Goal: Communication & Community: Answer question/provide support

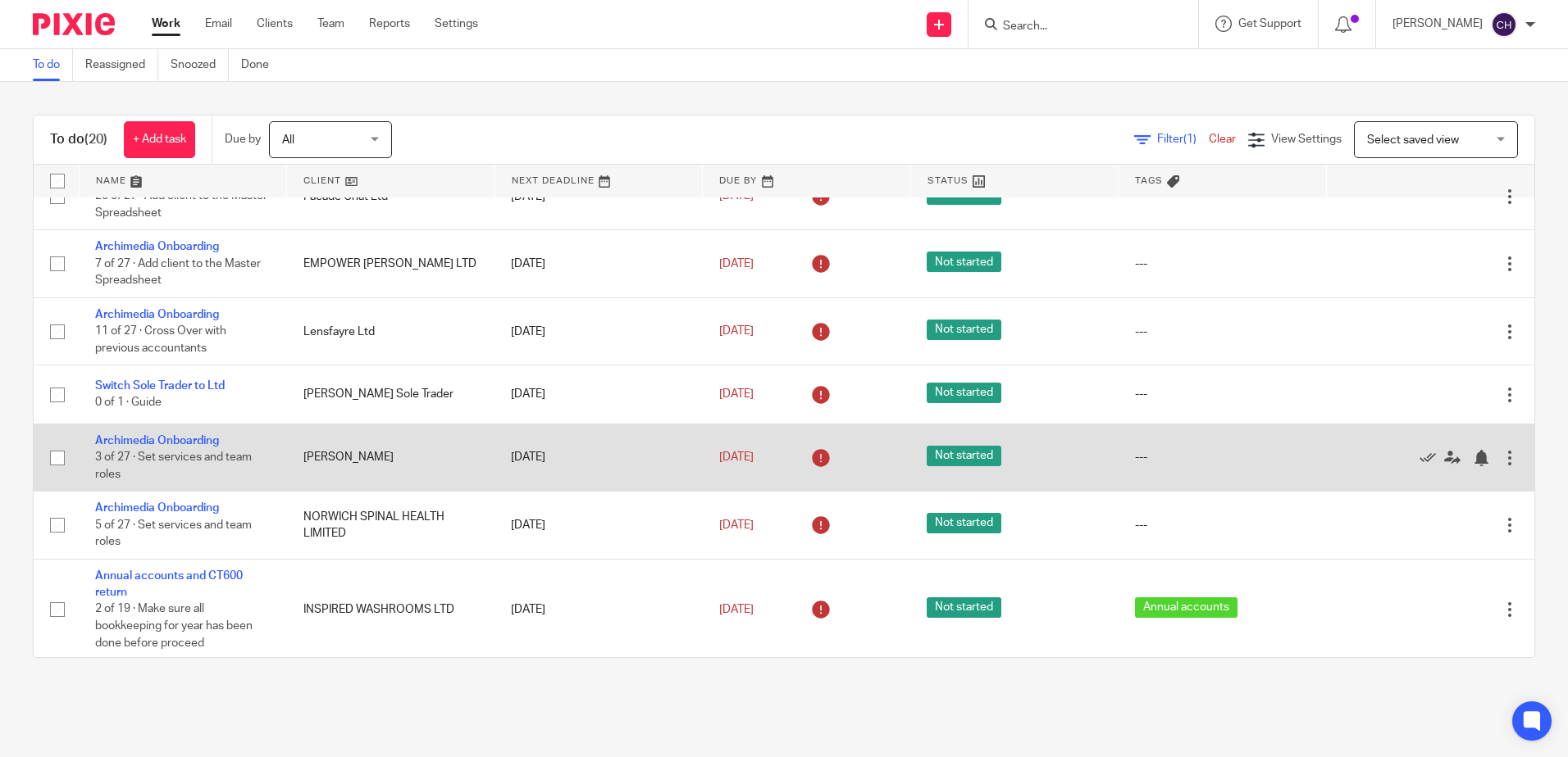
scroll to position [904, 0]
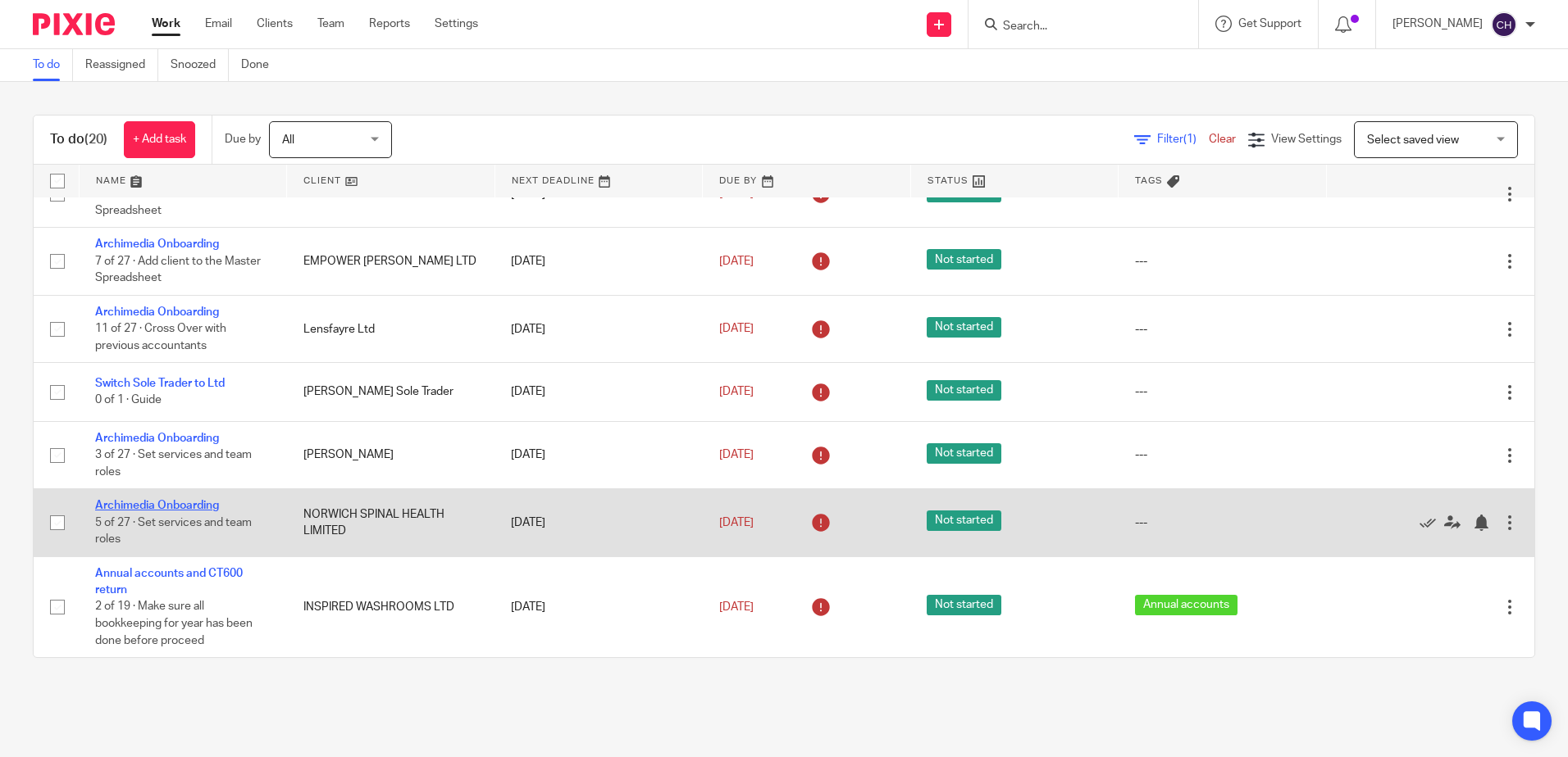
click at [203, 508] on link "Archimedia Onboarding" at bounding box center [156, 505] width 124 height 11
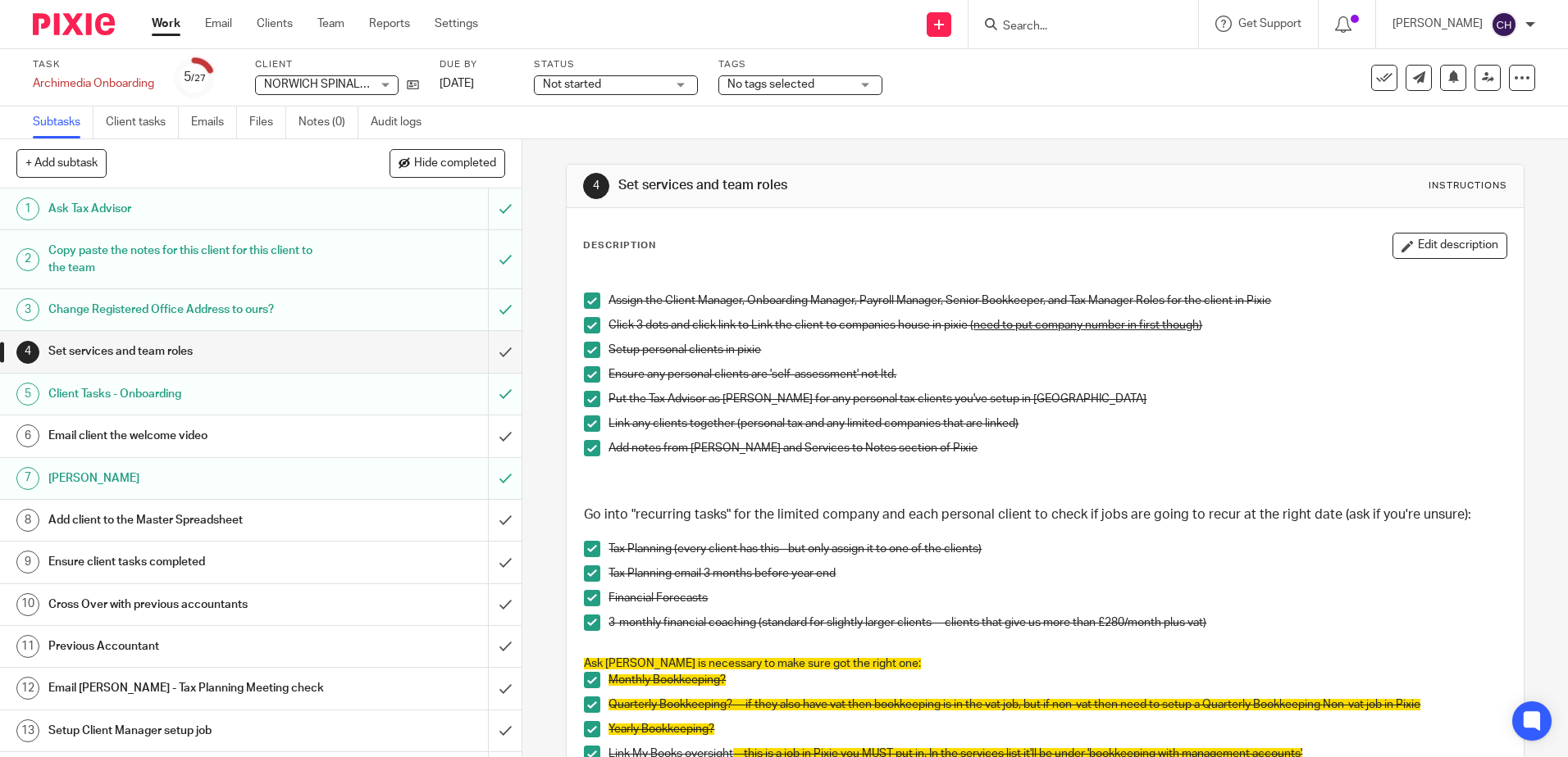
click at [314, 444] on h1 "Email client the welcome video" at bounding box center [189, 436] width 282 height 25
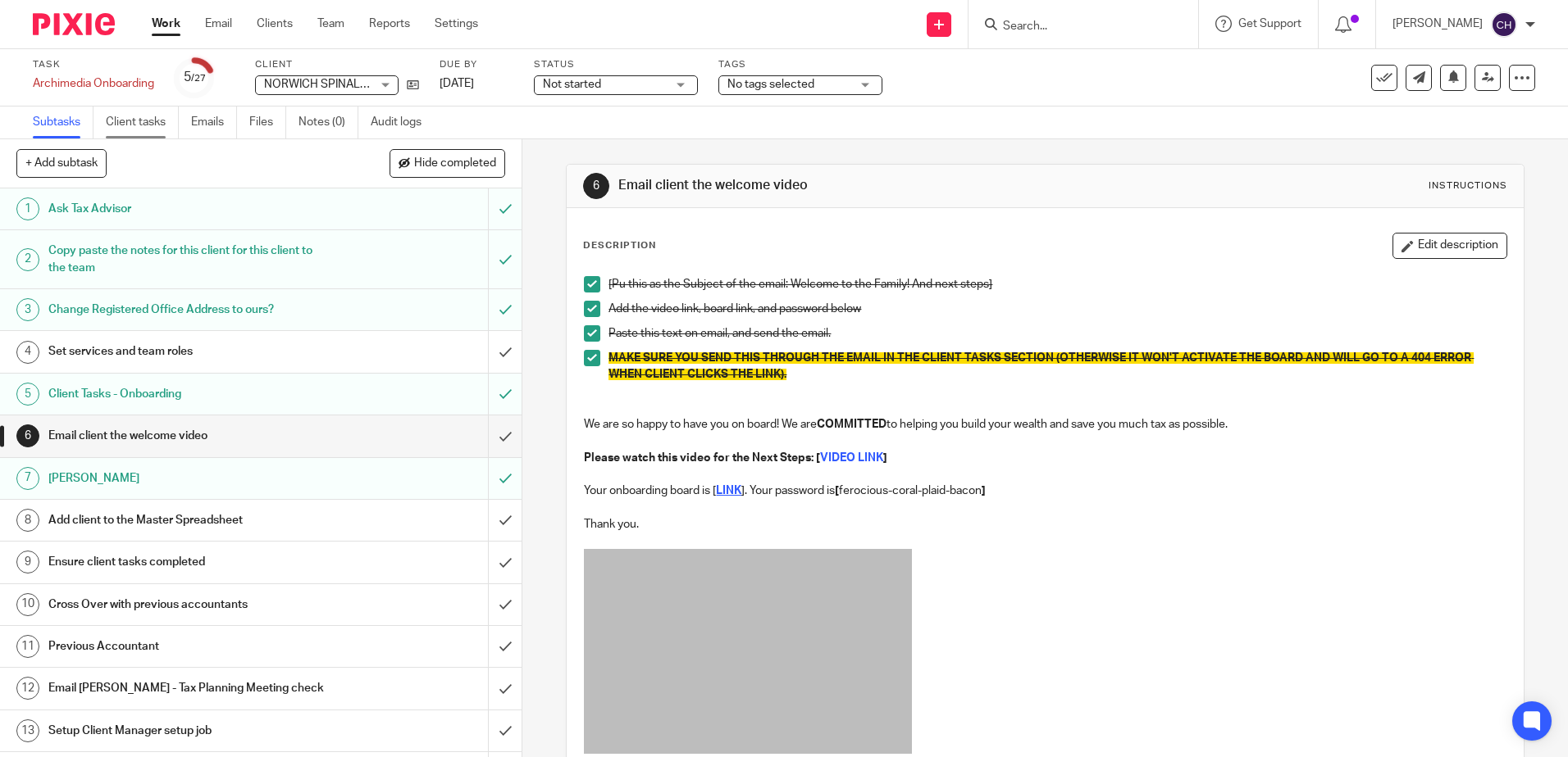
click at [155, 115] on link "Client tasks" at bounding box center [141, 122] width 73 height 32
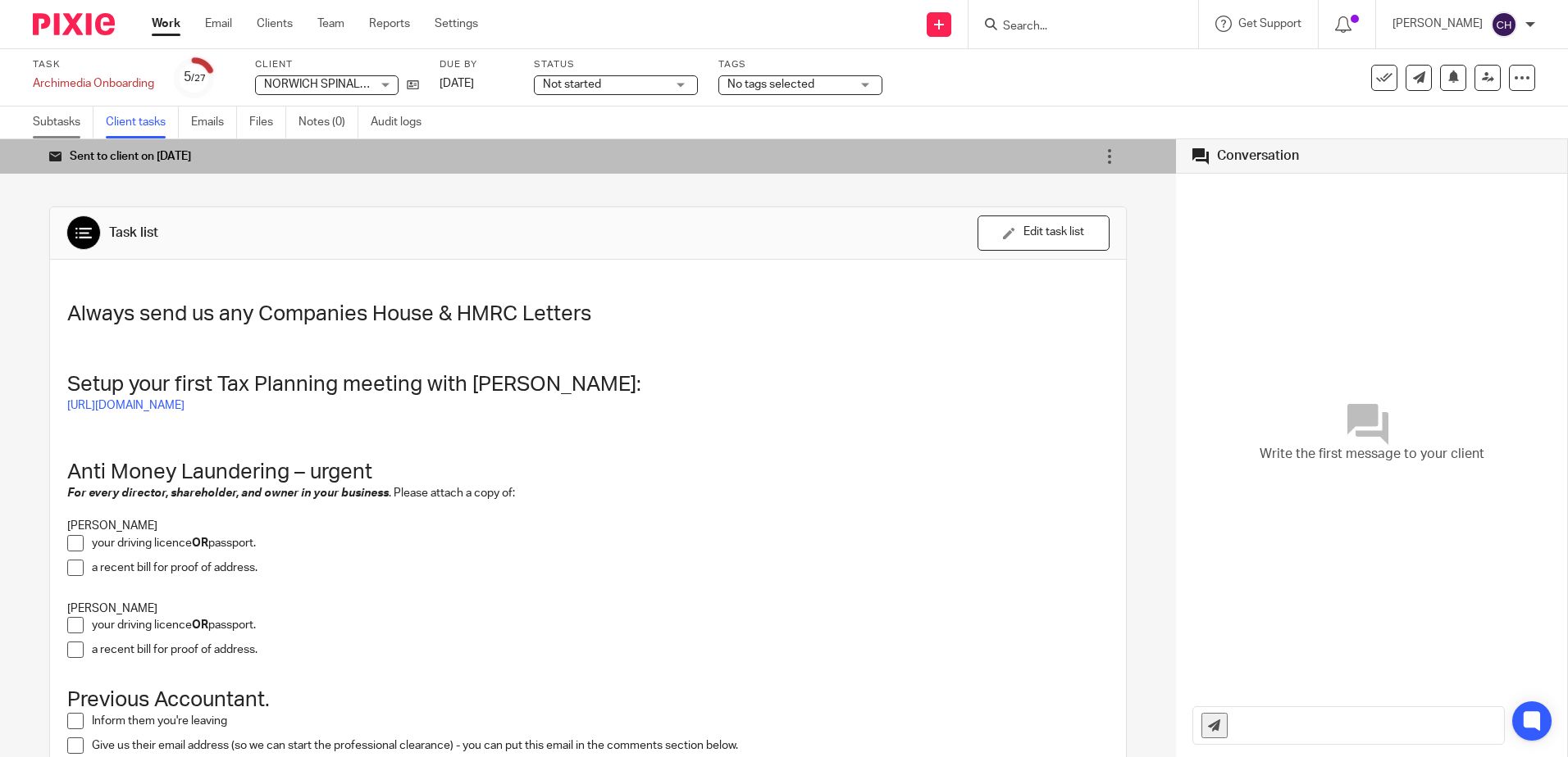
click at [83, 114] on link "Subtasks" at bounding box center [62, 122] width 61 height 32
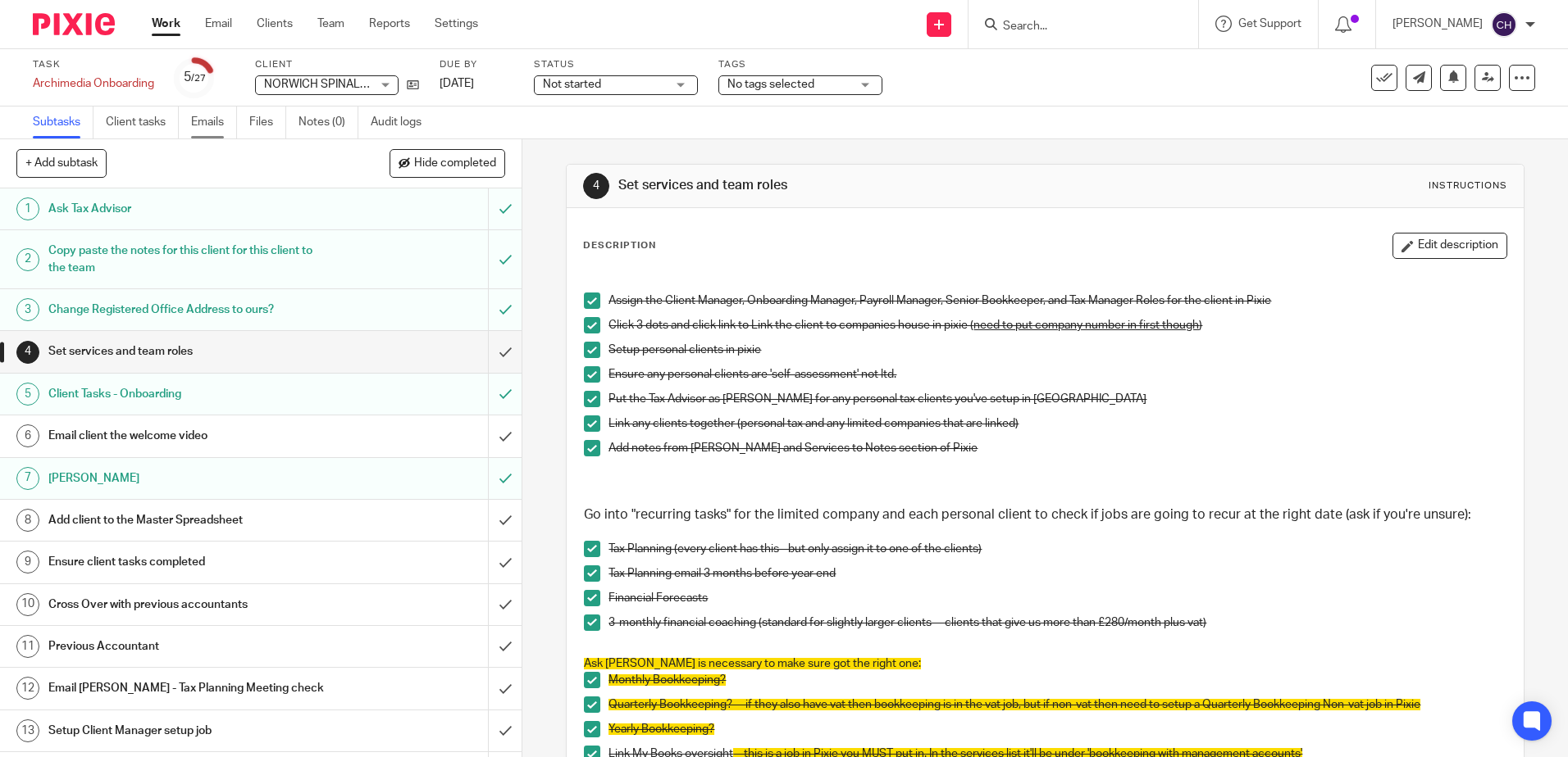
click at [203, 116] on link "Emails" at bounding box center [213, 122] width 46 height 32
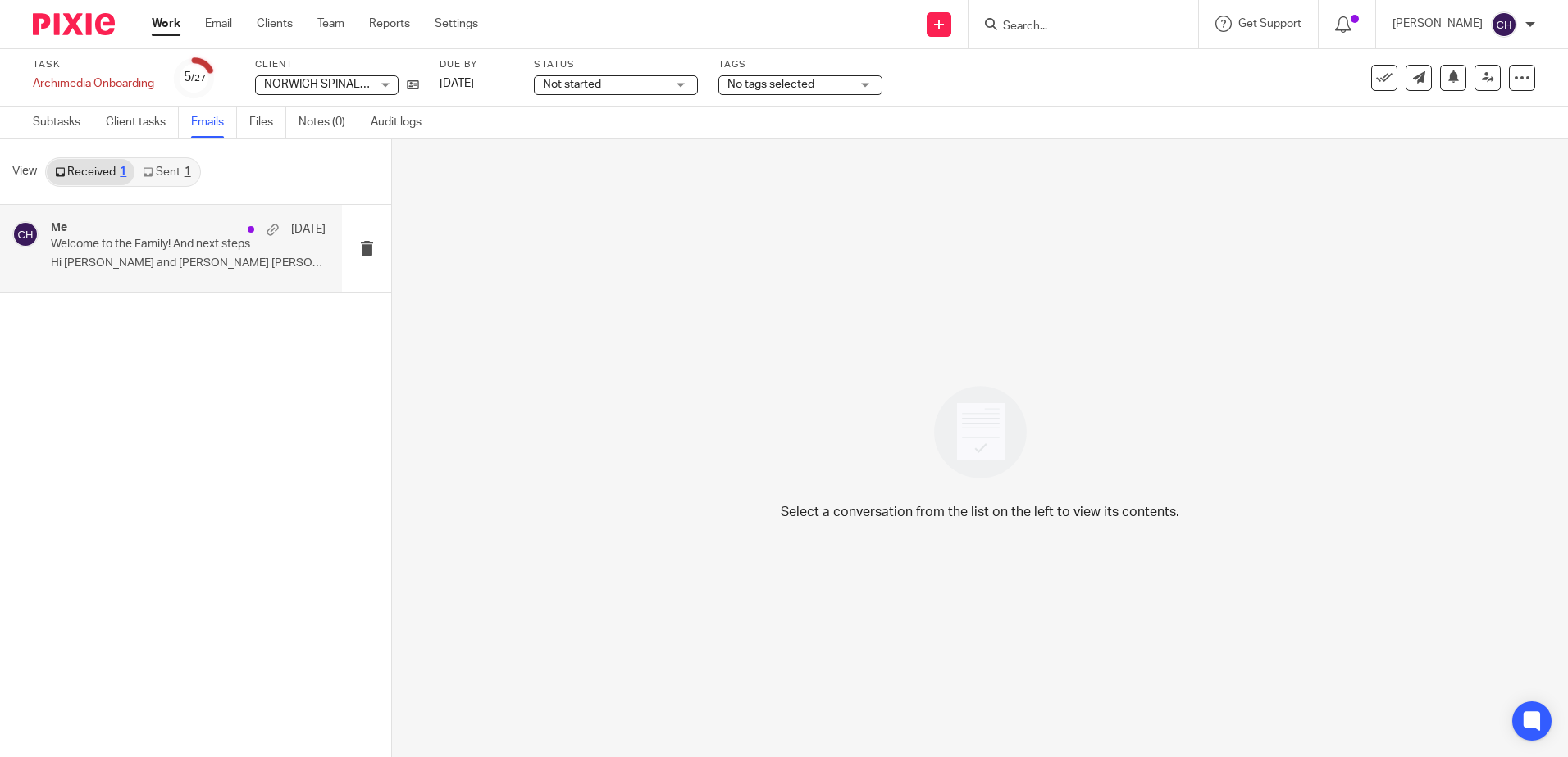
click at [201, 281] on div "Me 12 Aug Welcome to the Family! And next steps Hi Neil and Rosemary Jane, We a…" at bounding box center [170, 249] width 342 height 88
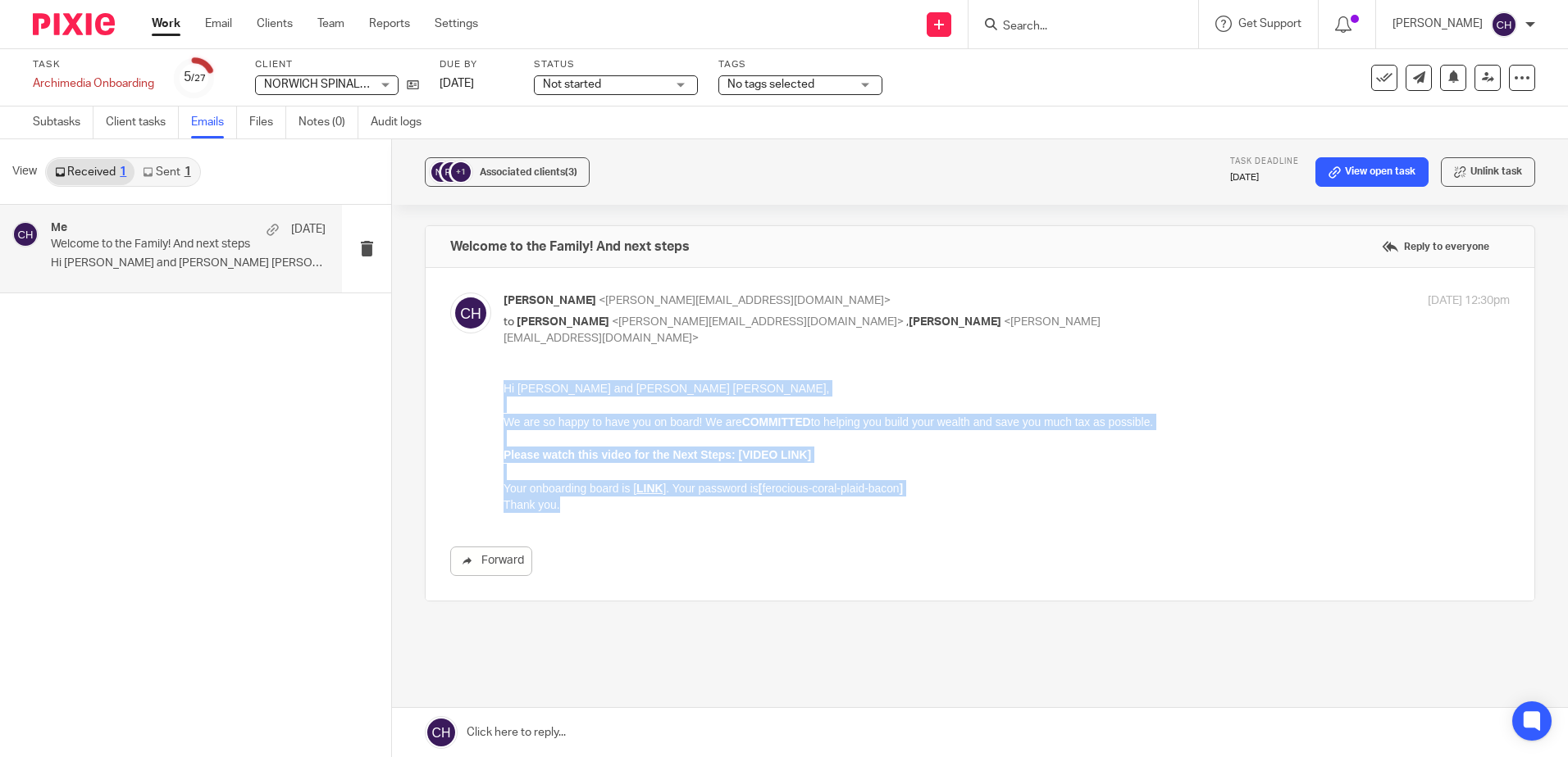
drag, startPoint x: 560, startPoint y: 507, endPoint x: 498, endPoint y: 394, distance: 128.9
click html "Hi Neil and Rosemary Jane, We are so happy to have you on board! We are COMMITT…"
copy div "Hi Neil and Rosemary Jane, We are so happy to have you on board! We are COMMITT…"
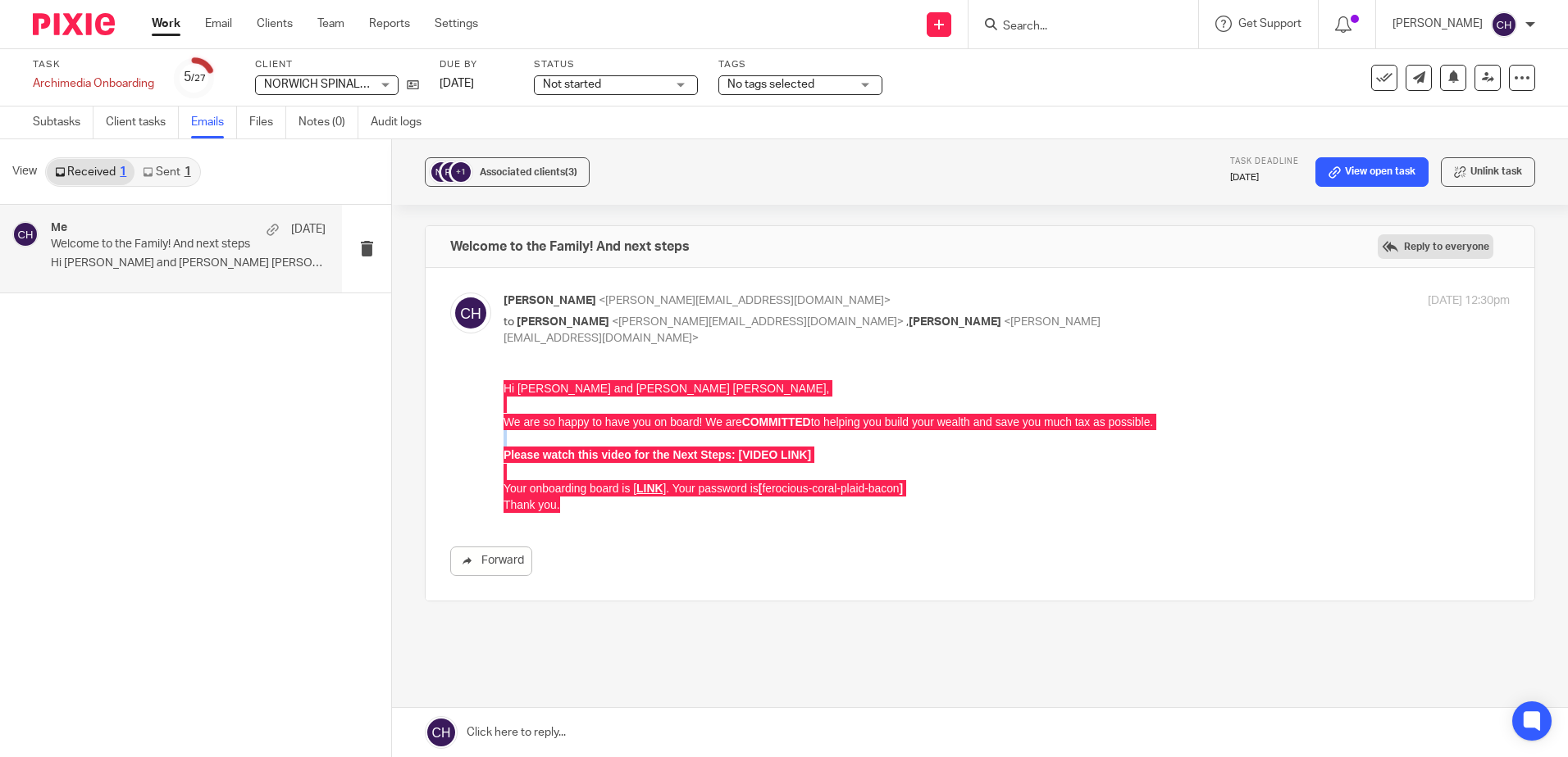
click at [1440, 239] on label "Reply to everyone" at bounding box center [1435, 247] width 116 height 25
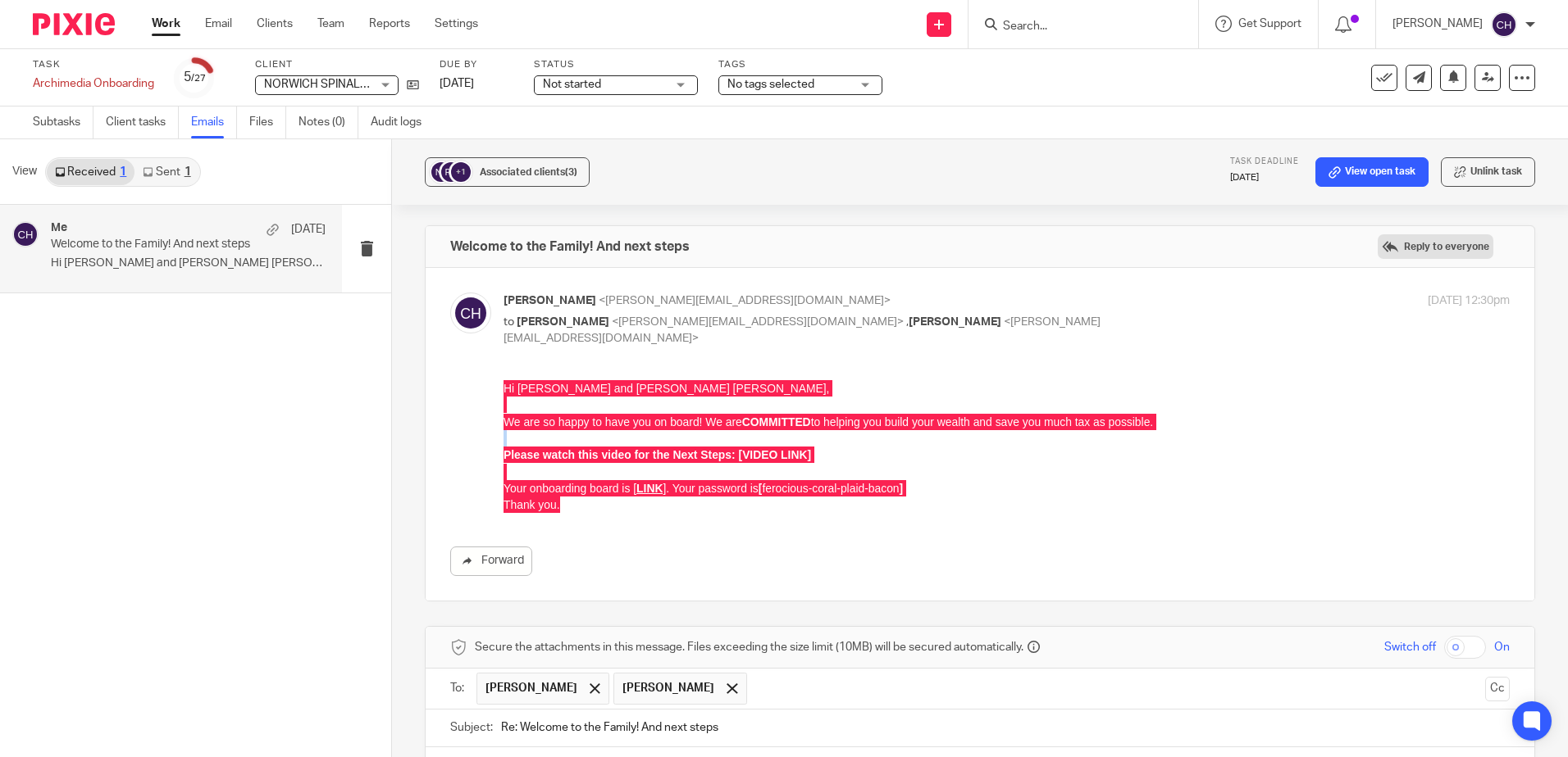
scroll to position [343, 0]
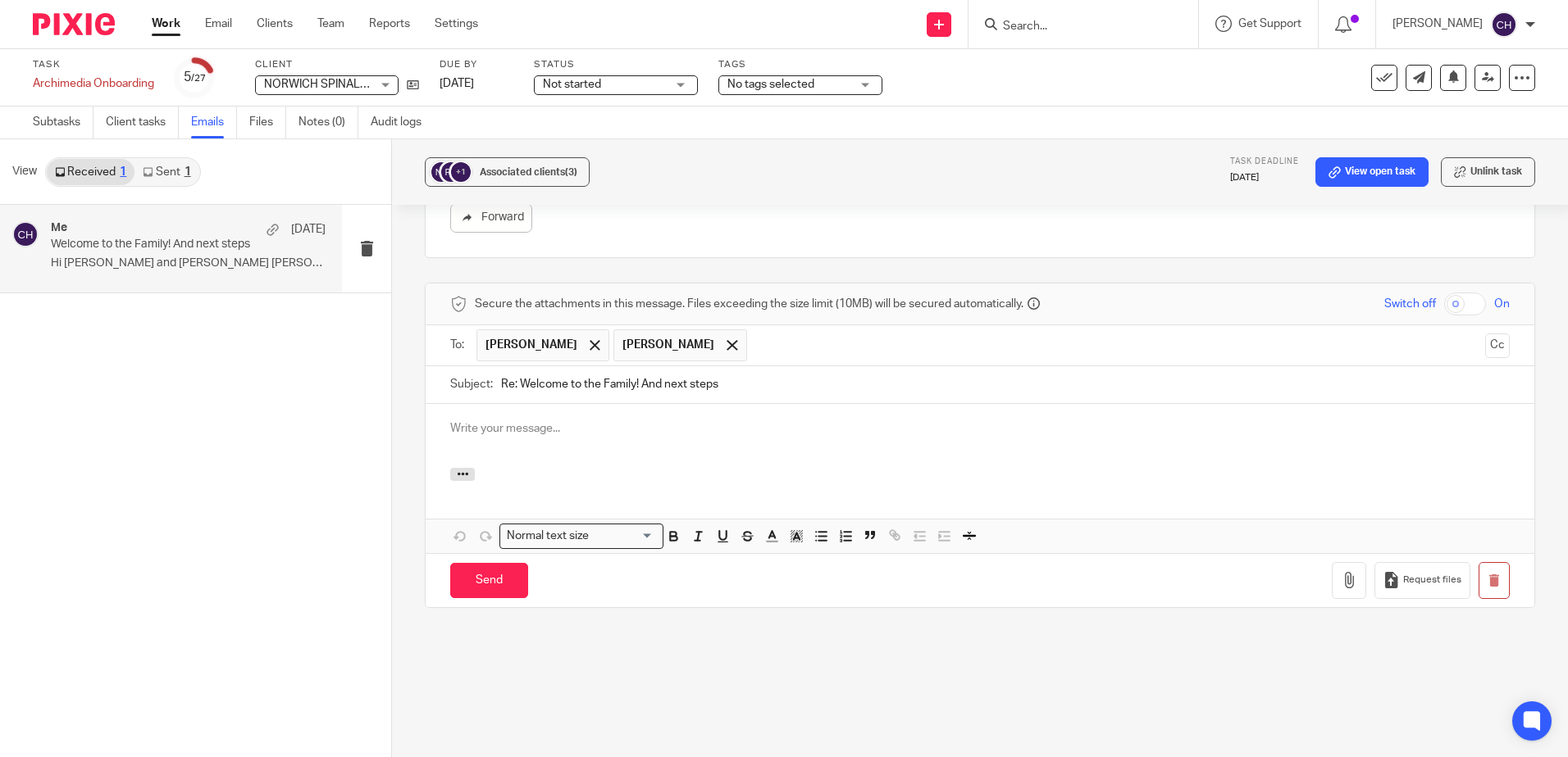
drag, startPoint x: 516, startPoint y: 382, endPoint x: 452, endPoint y: 391, distance: 64.6
click at [452, 391] on div "Subject: Re: Welcome to the Family! And next steps" at bounding box center [979, 385] width 1059 height 37
type input "Welcome to the Family! And next steps"
click at [575, 428] on p at bounding box center [979, 429] width 1059 height 17
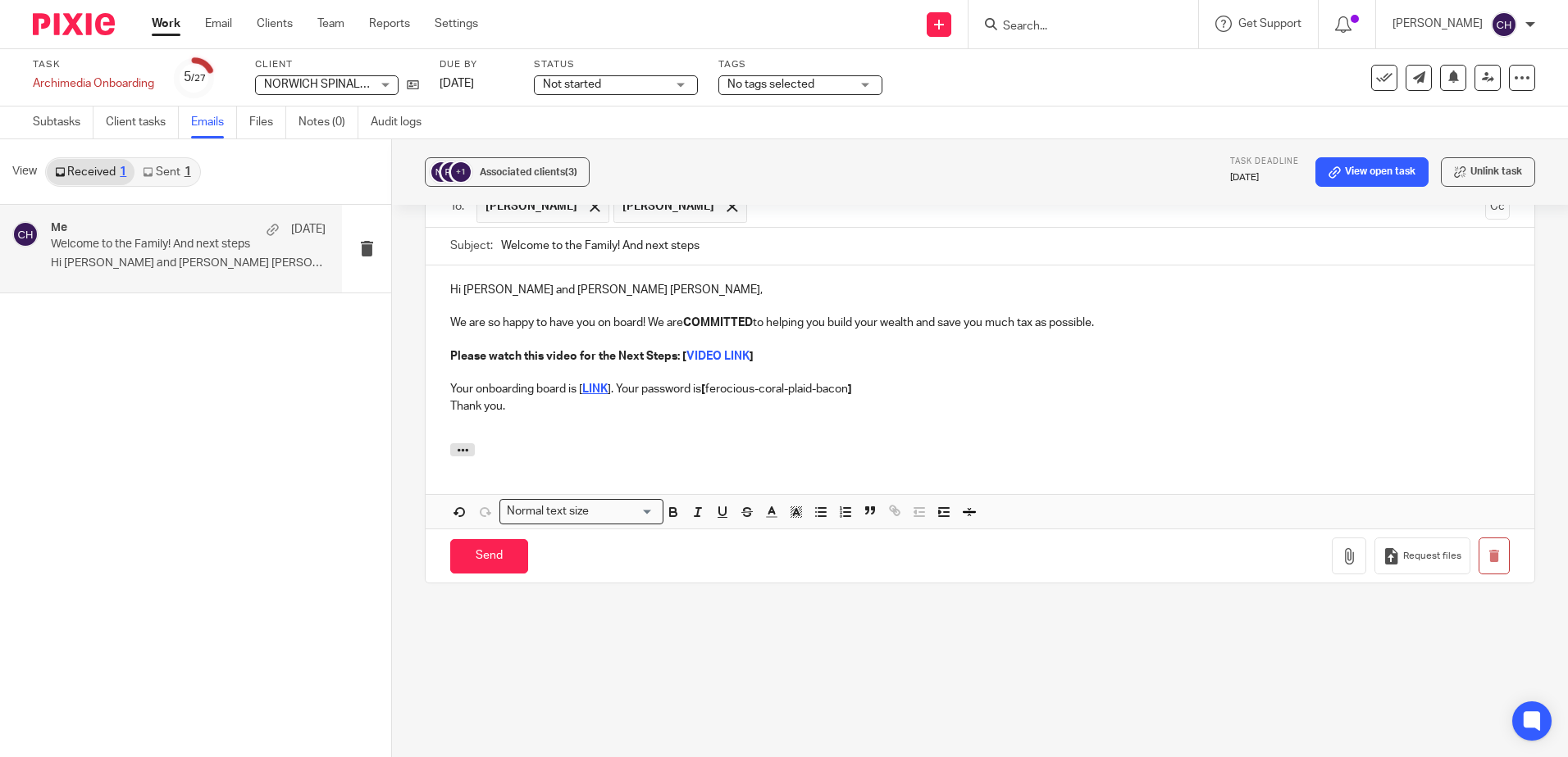
scroll to position [522, 0]
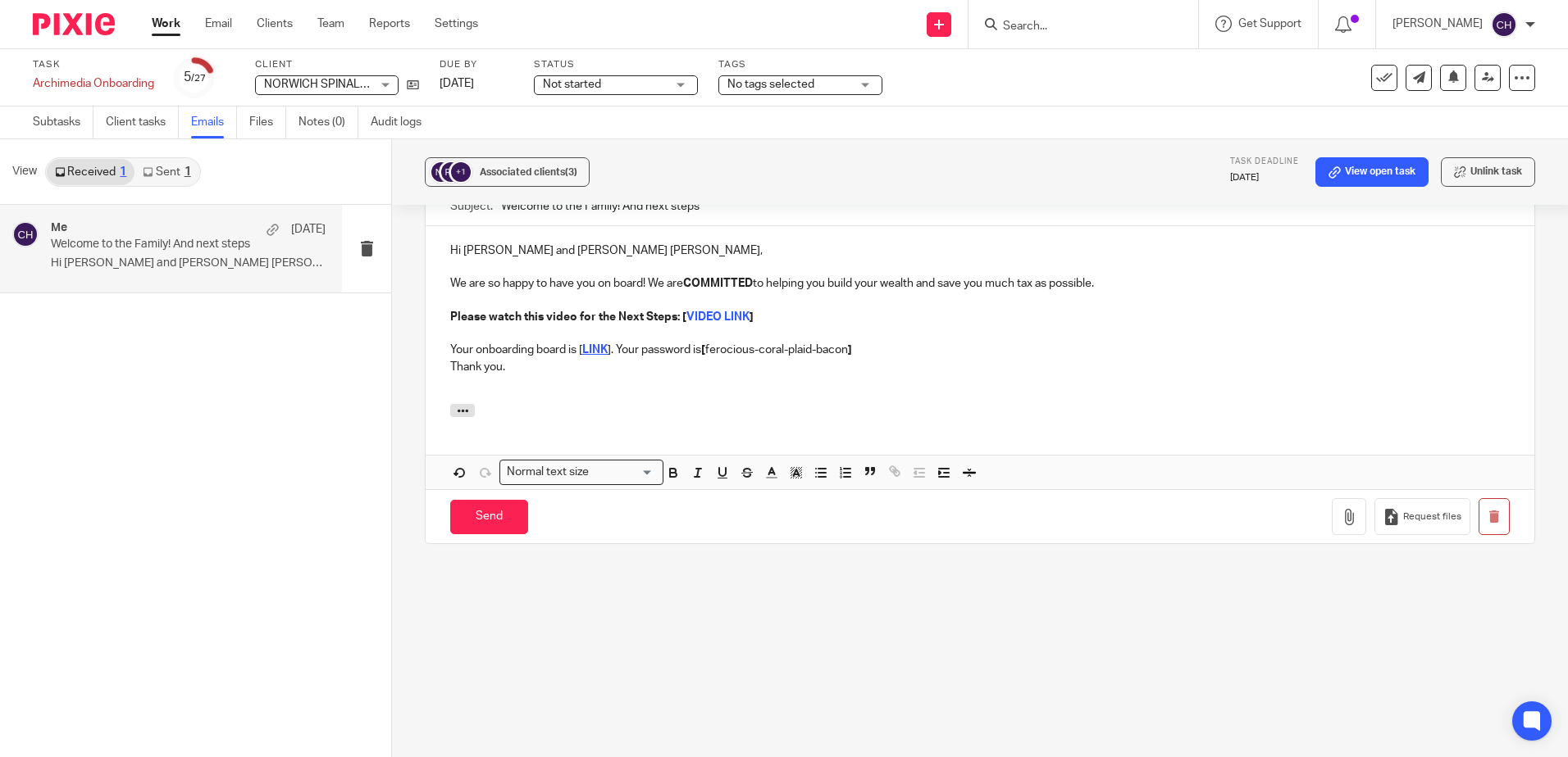
click at [646, 596] on div "Welcome to the Family! And next steps Reply to everyone Chloe Hooton <chloe@arc…" at bounding box center [979, 181] width 1110 height 955
click at [494, 520] on input "Send" at bounding box center [488, 517] width 78 height 35
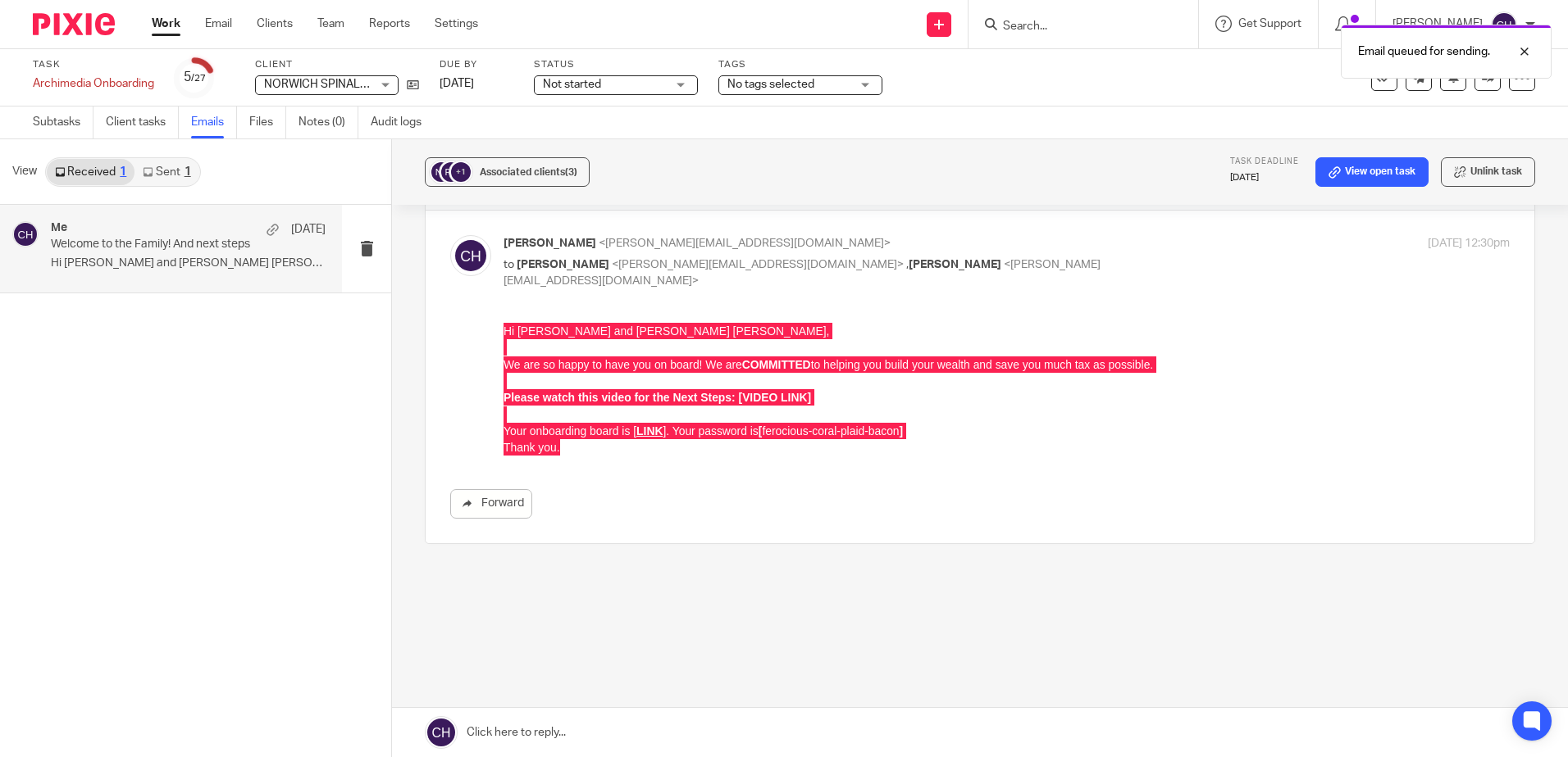
scroll to position [57, 0]
click at [1213, 668] on div "+1 Associated clients (3) Task deadline 17 Aug 2025 View open task Unlink task …" at bounding box center [979, 449] width 1175 height 618
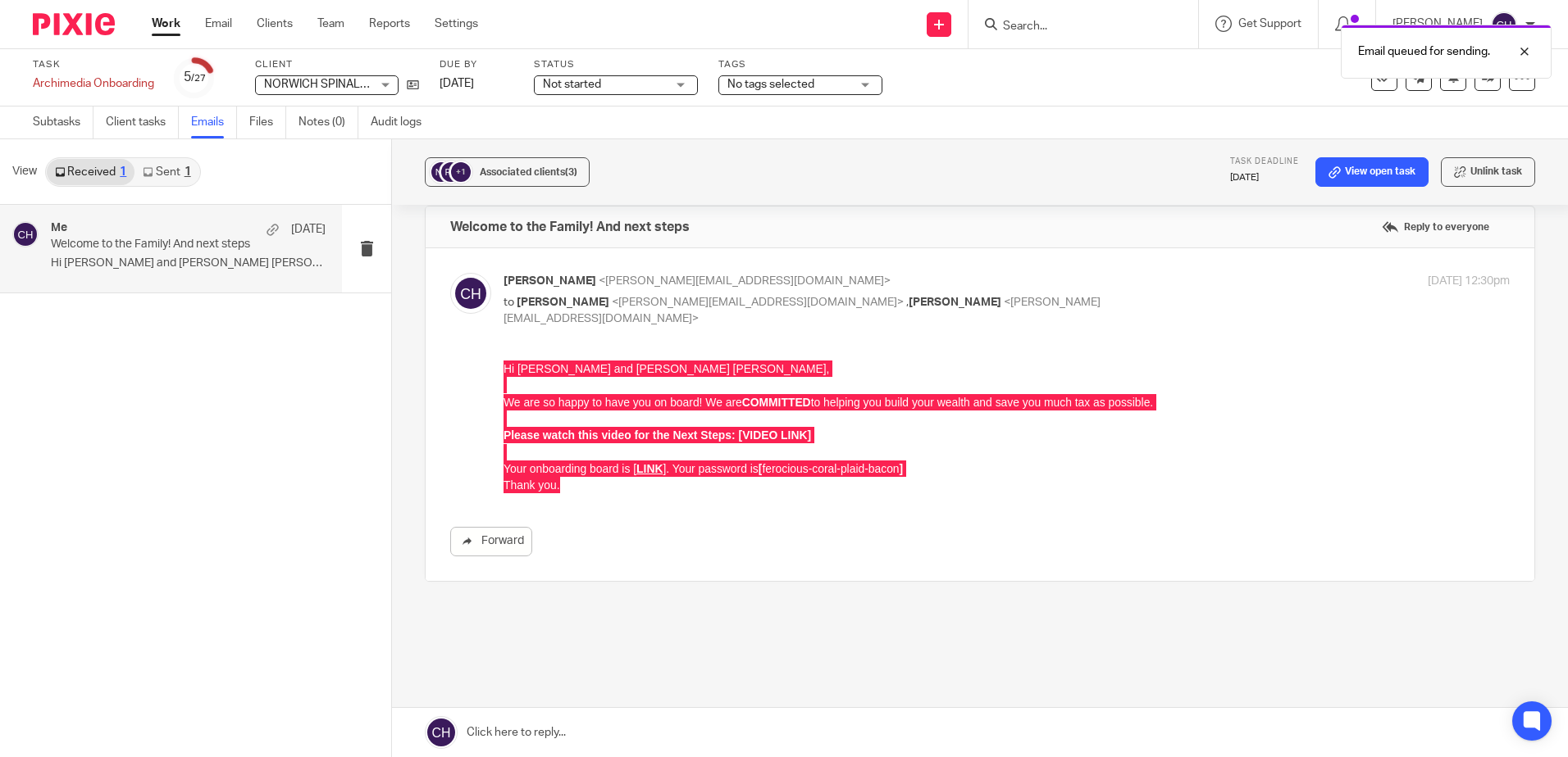
scroll to position [0, 0]
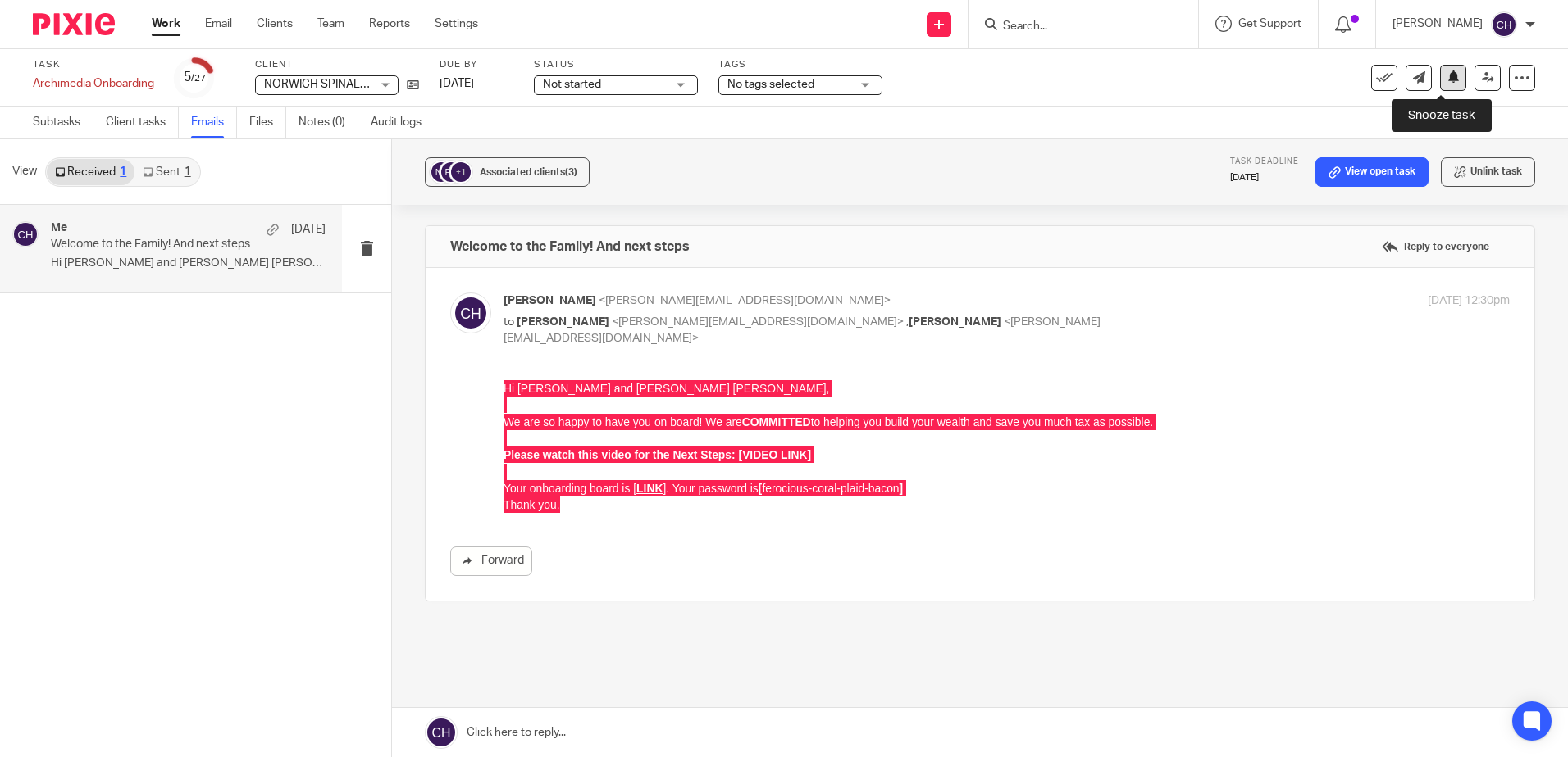
click at [1447, 73] on icon at bounding box center [1453, 76] width 12 height 12
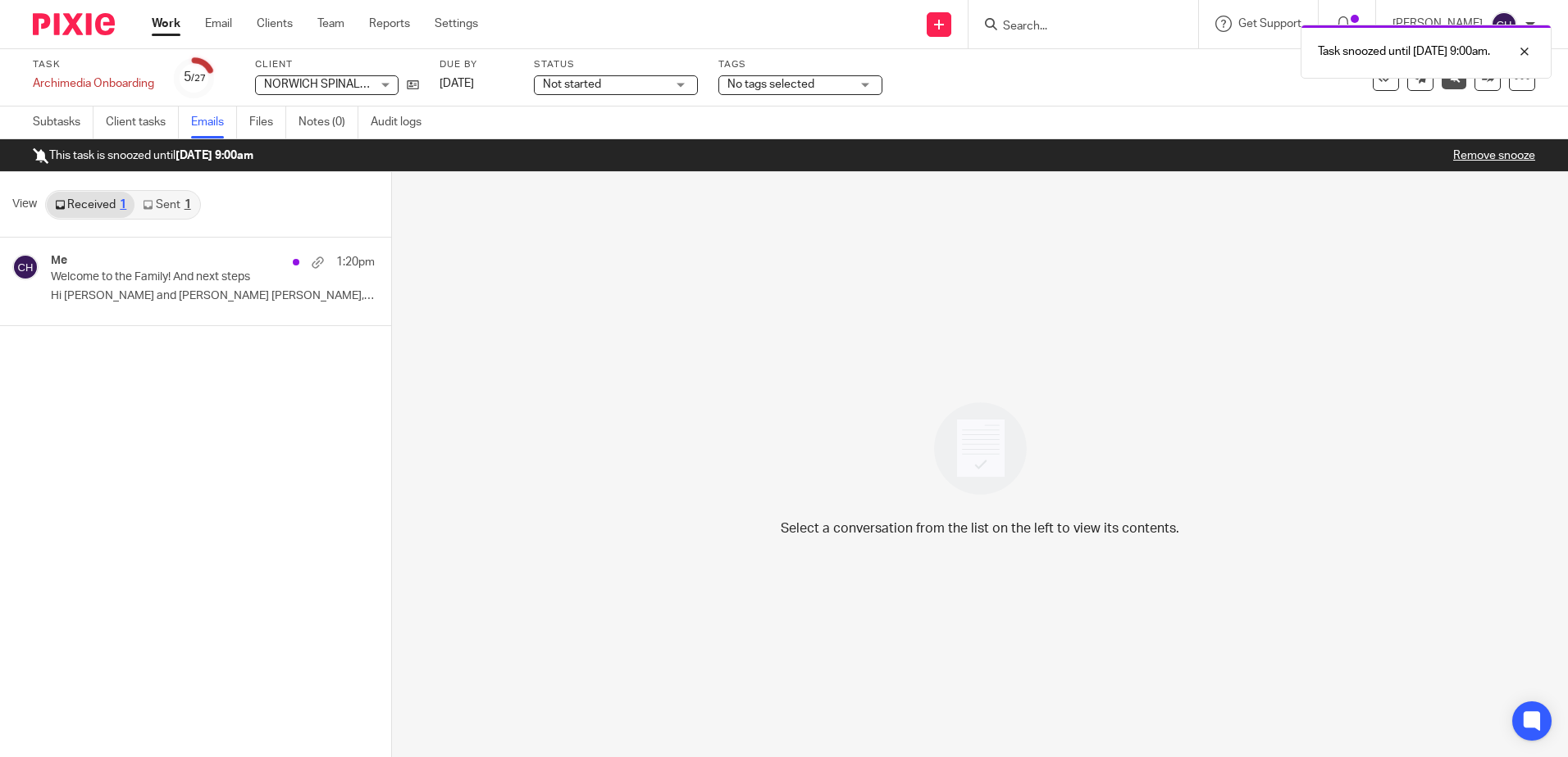
click at [88, 28] on img at bounding box center [73, 24] width 82 height 22
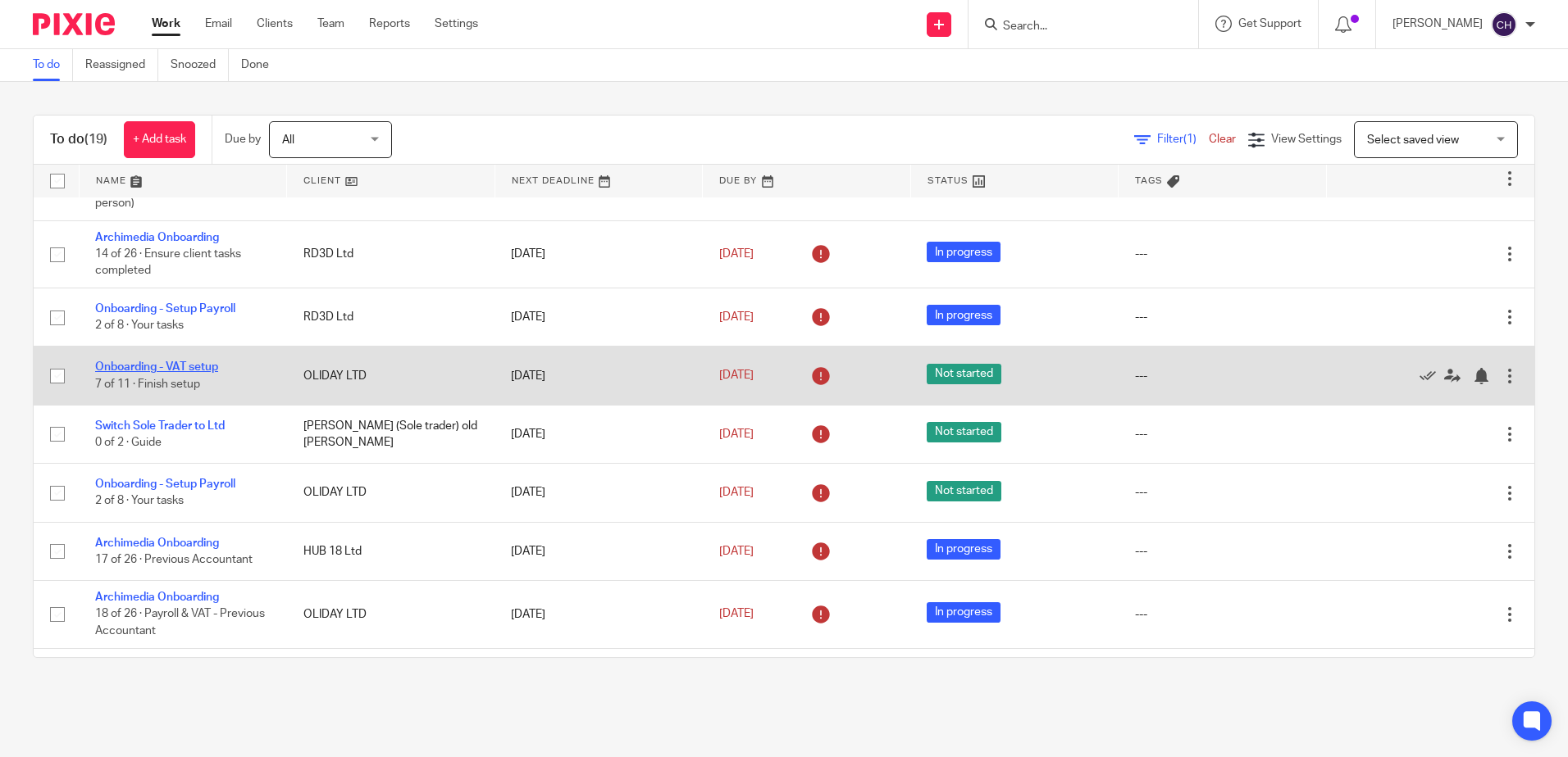
scroll to position [164, 0]
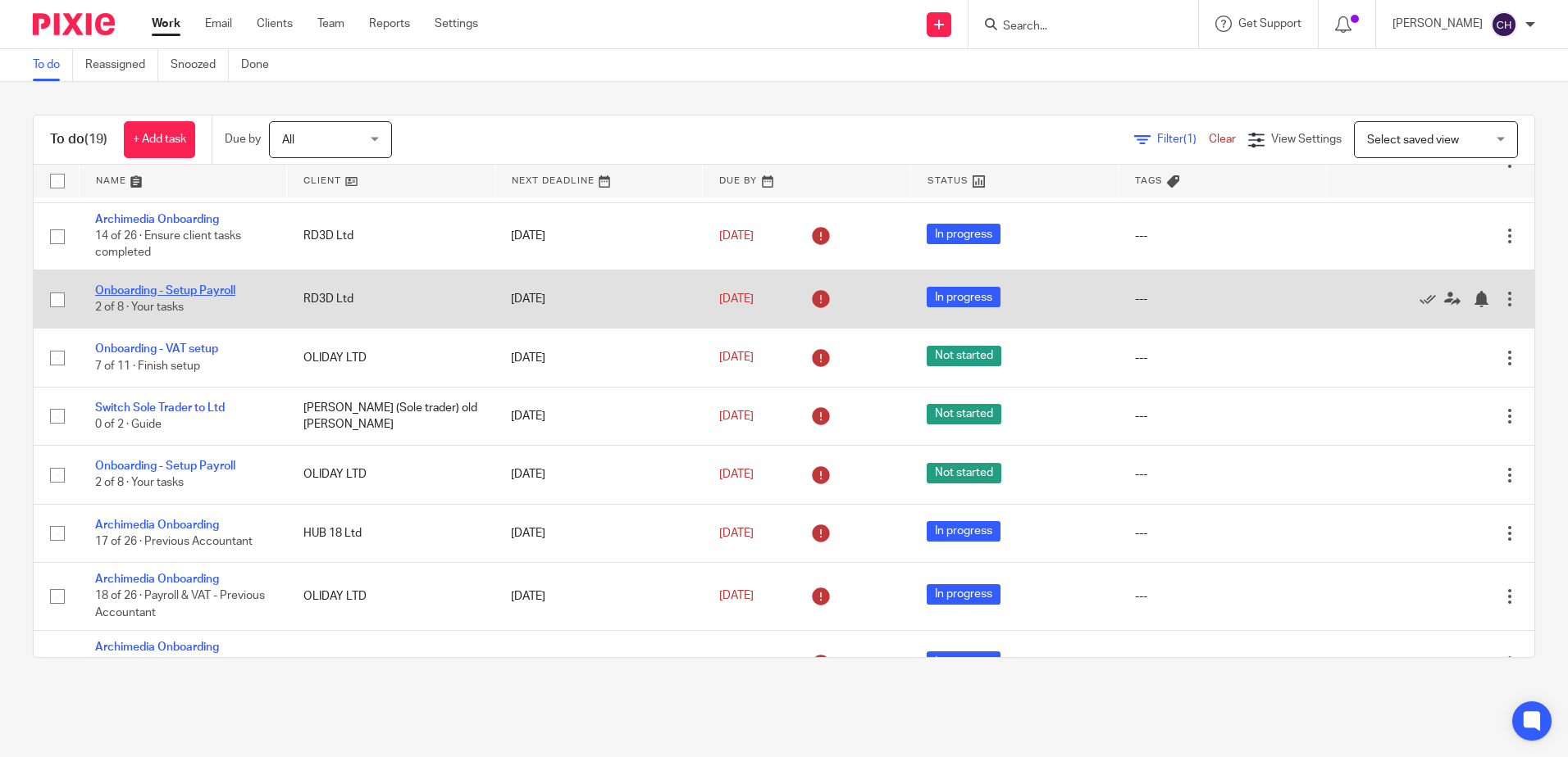
click at [202, 290] on link "Onboarding - Setup Payroll" at bounding box center [165, 291] width 141 height 11
